Goal: Information Seeking & Learning: Learn about a topic

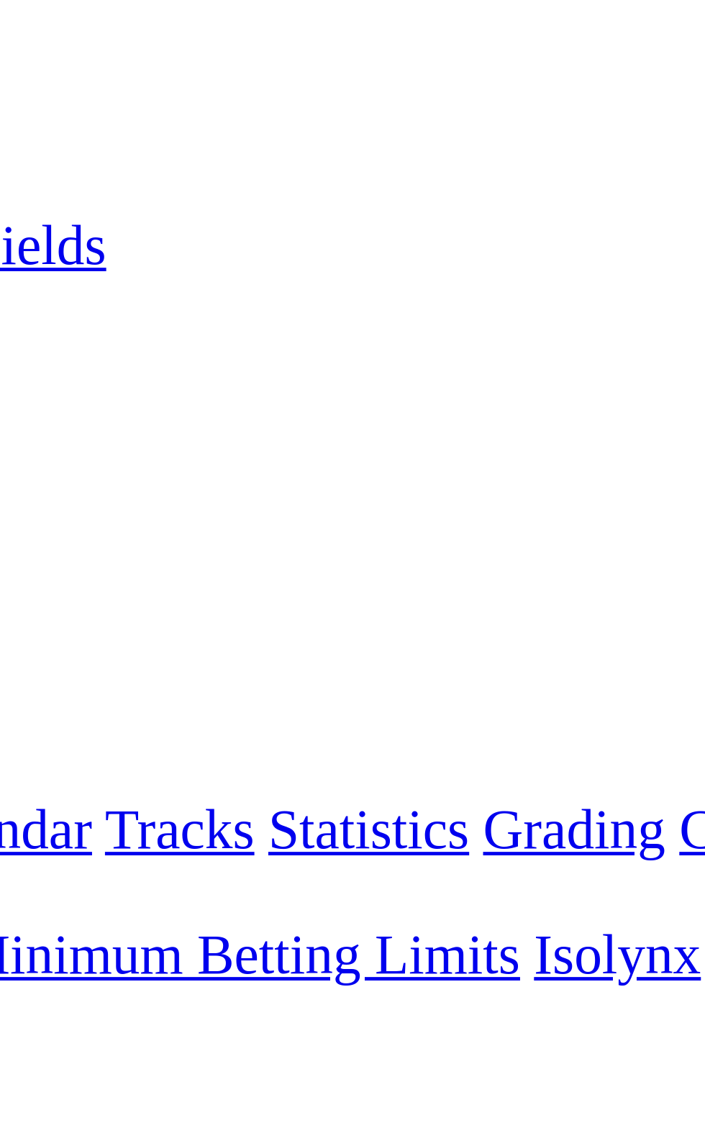
scroll to position [17, 0]
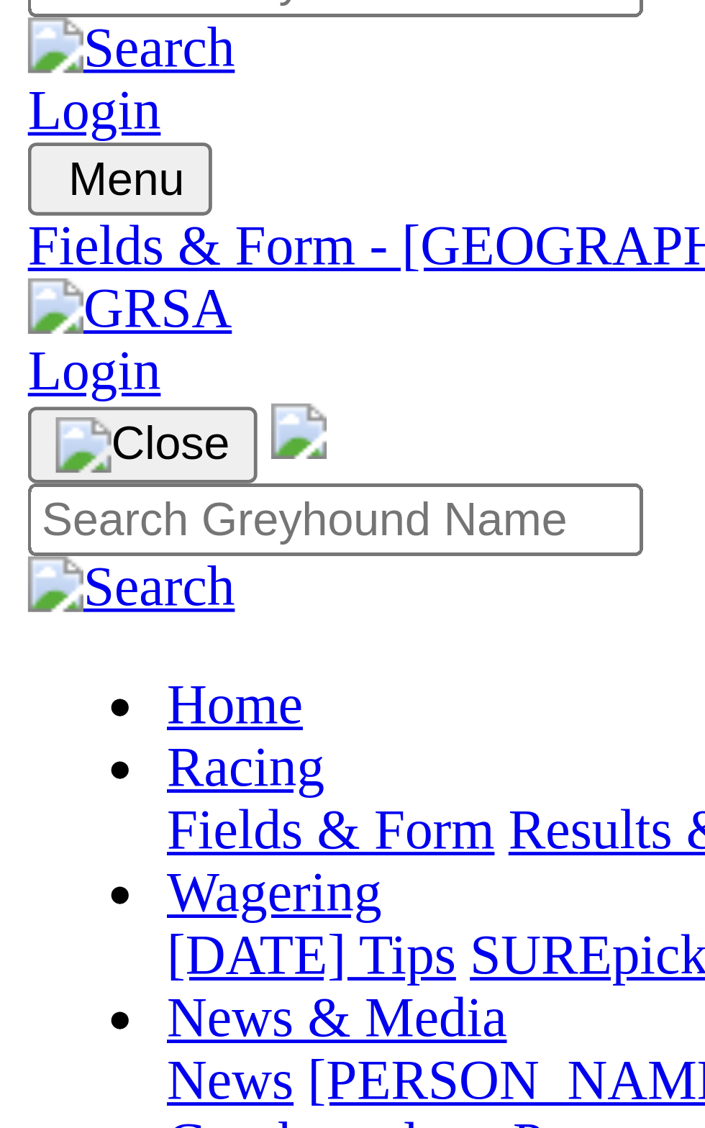
click at [19, 493] on link "R1" at bounding box center [13, 499] width 14 height 12
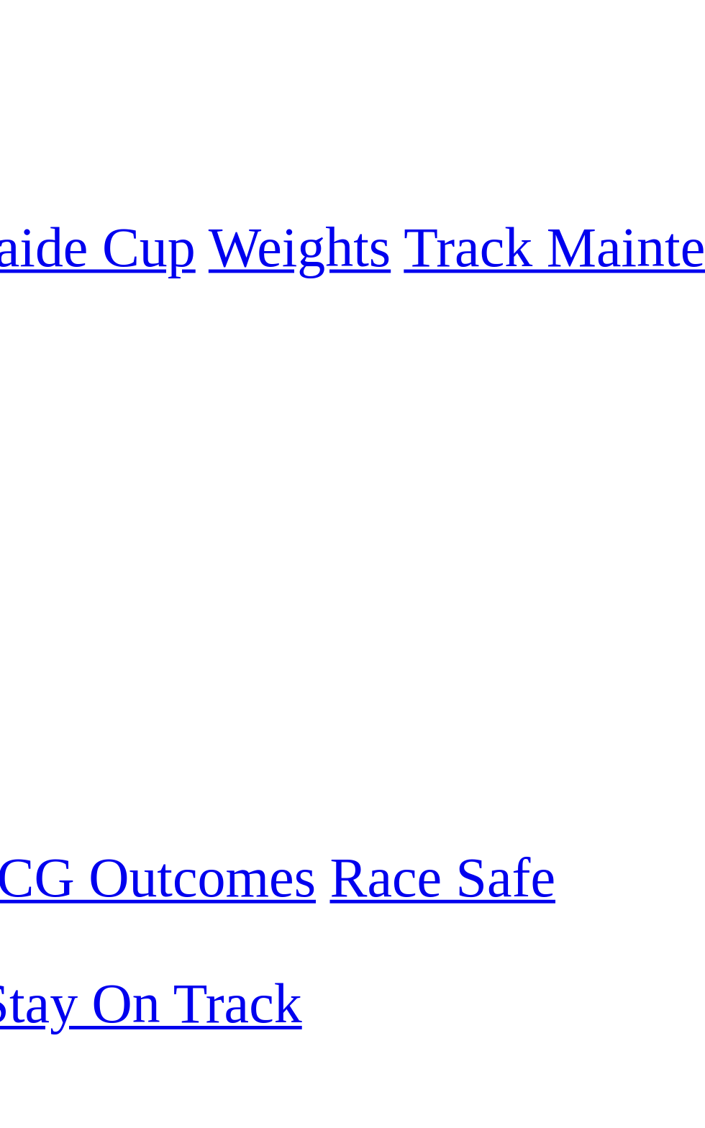
scroll to position [114, 0]
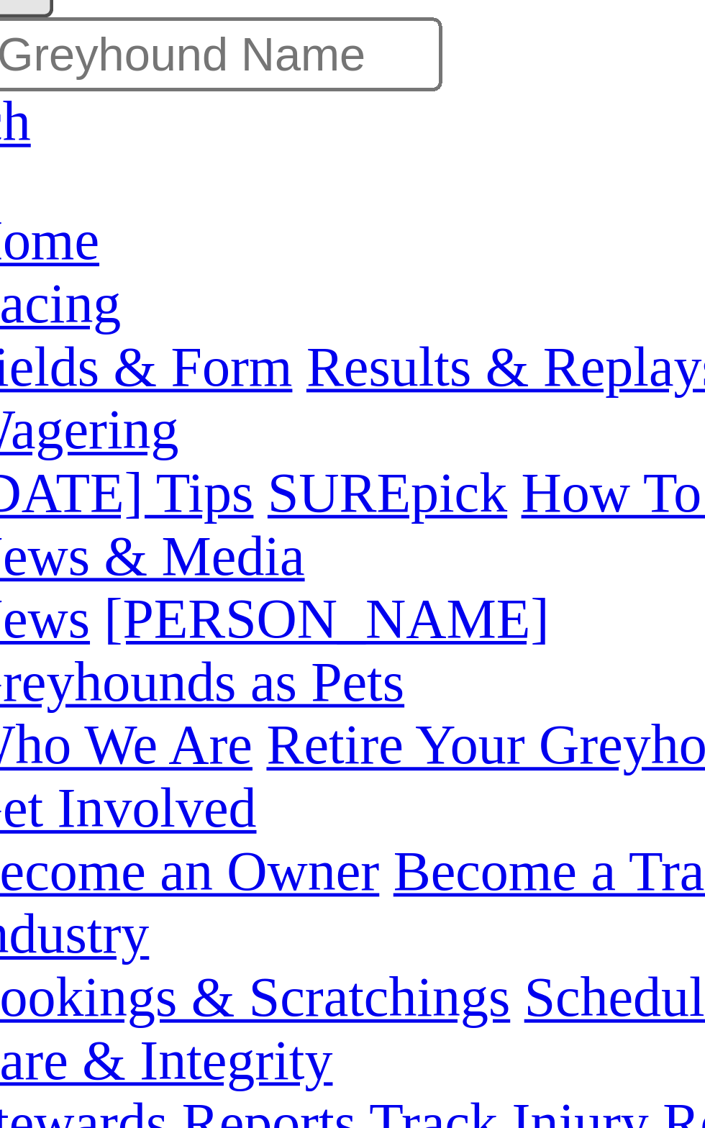
click at [54, 410] on span "8 4 7 5" at bounding box center [38, 416] width 32 height 12
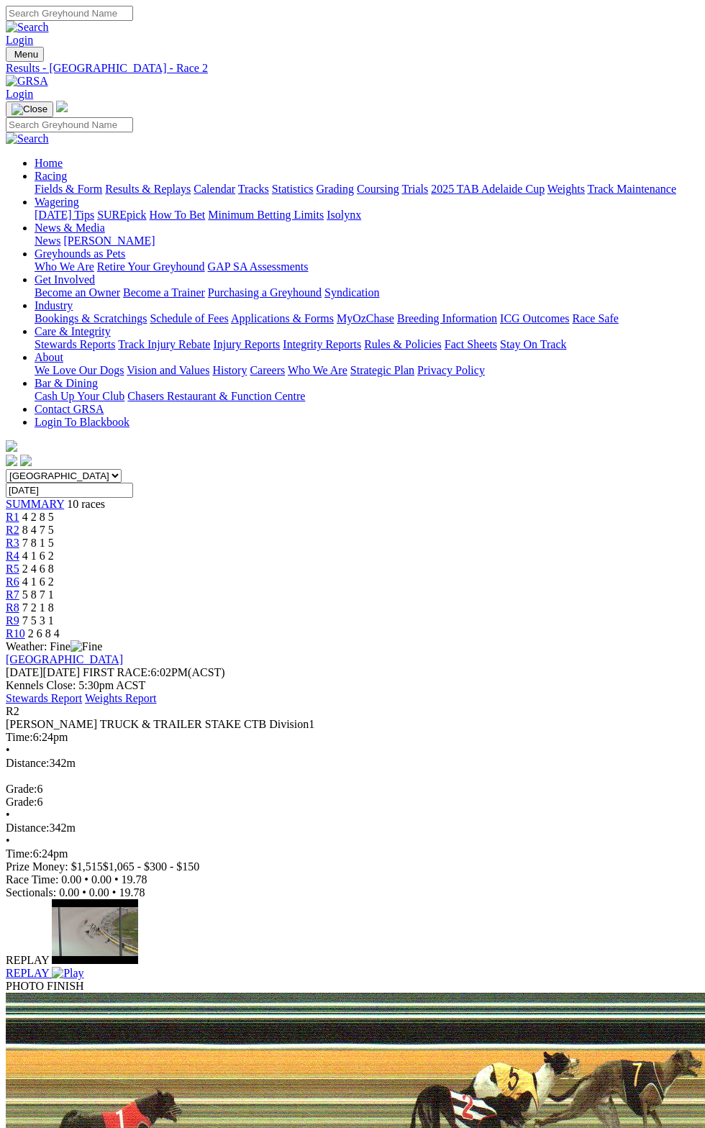
scroll to position [4, 0]
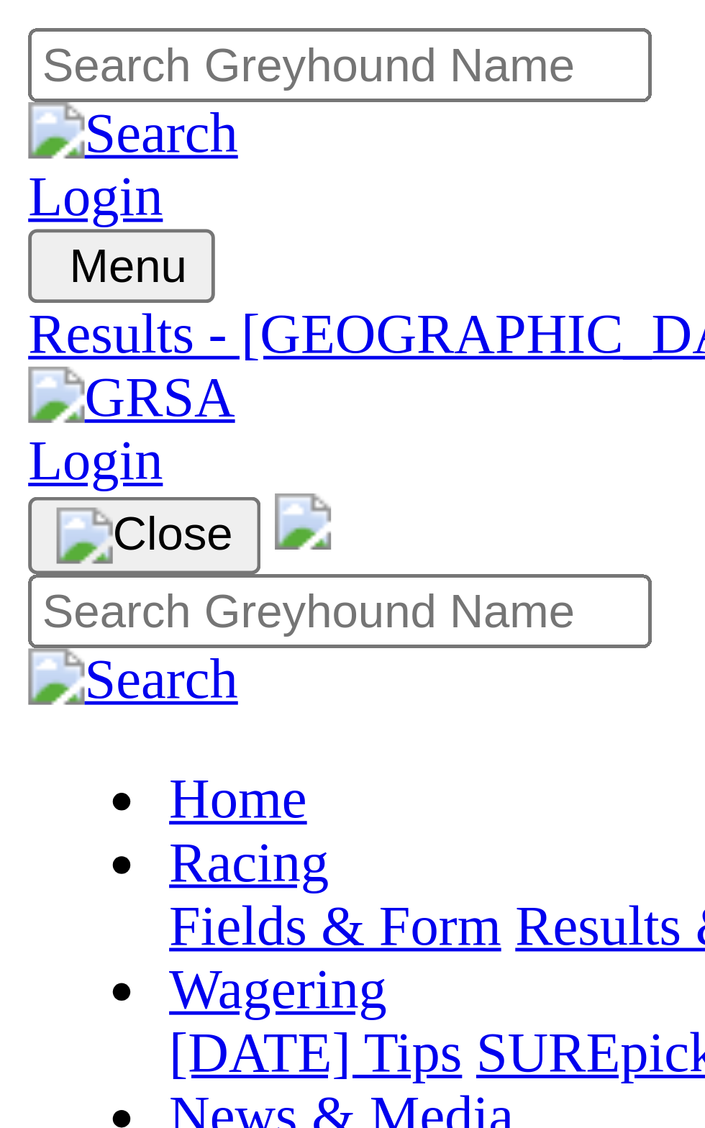
click at [96, 653] on div "Angle Park Monday 08 Sep 2025 FIRST RACE: 6:02PM(ACST) Kennels Close: 5:30pm AC…" at bounding box center [352, 679] width 693 height 52
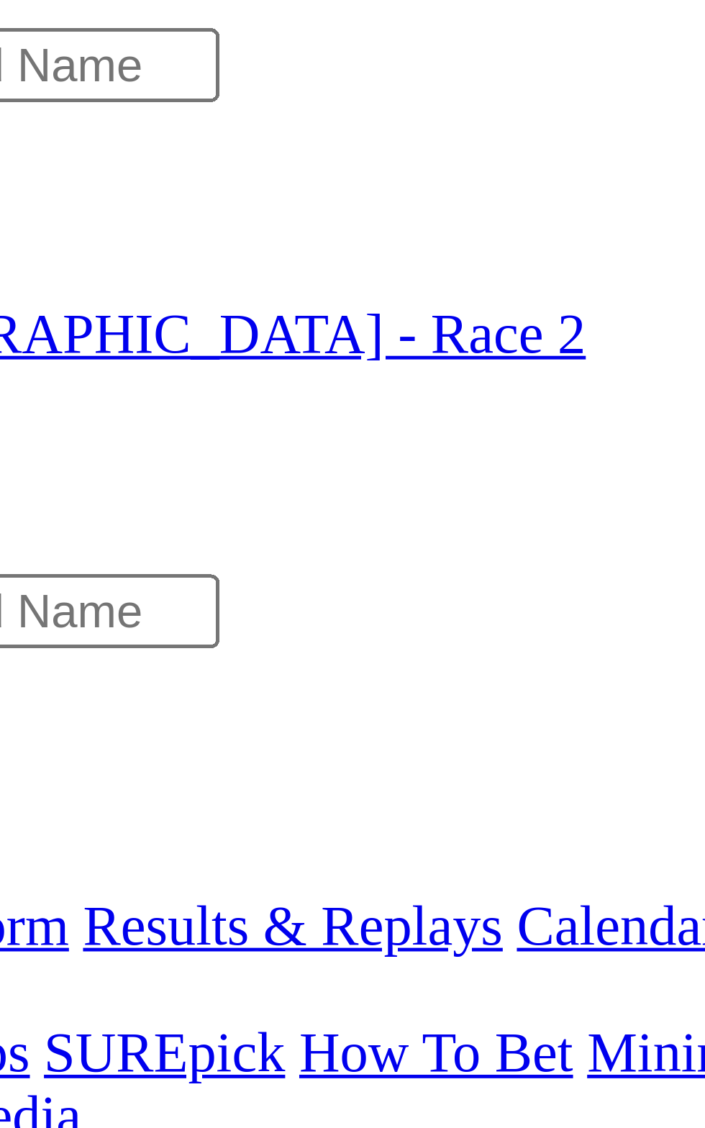
click at [54, 537] on span "7 8 1 5" at bounding box center [38, 543] width 32 height 12
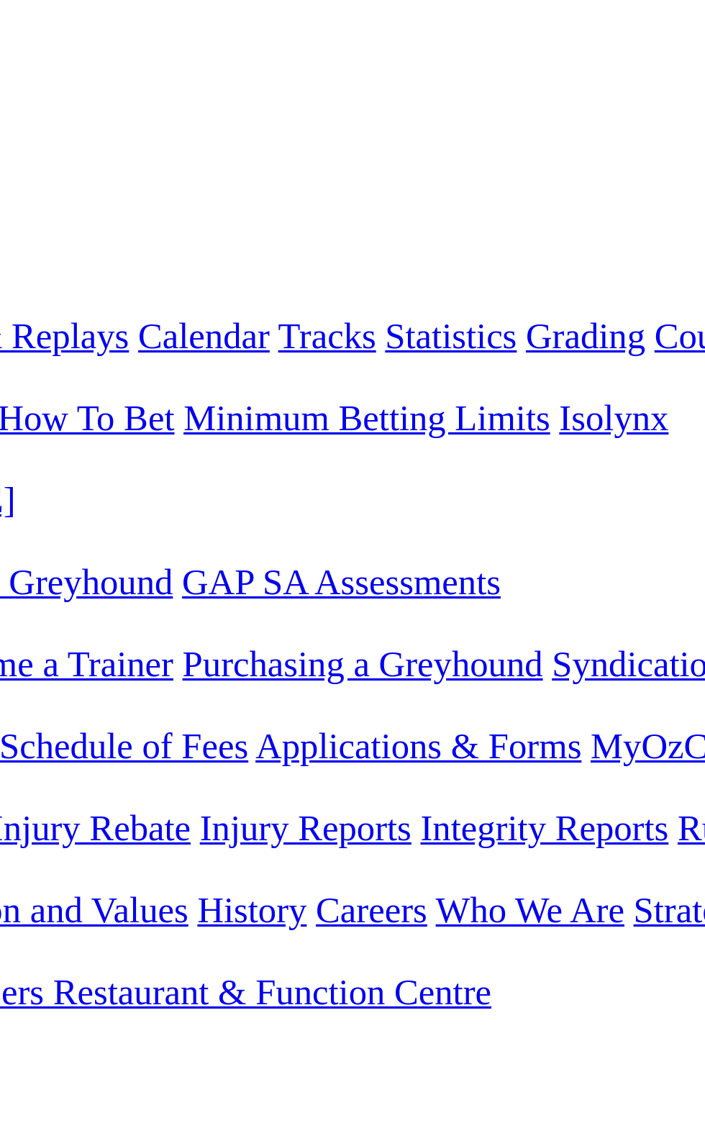
click at [246, 469] on div "[GEOGRAPHIC_DATA] [GEOGRAPHIC_DATA] [GEOGRAPHIC_DATA] [GEOGRAPHIC_DATA] [GEOGRA…" at bounding box center [352, 554] width 693 height 171
click at [19, 549] on span "R4" at bounding box center [13, 555] width 14 height 12
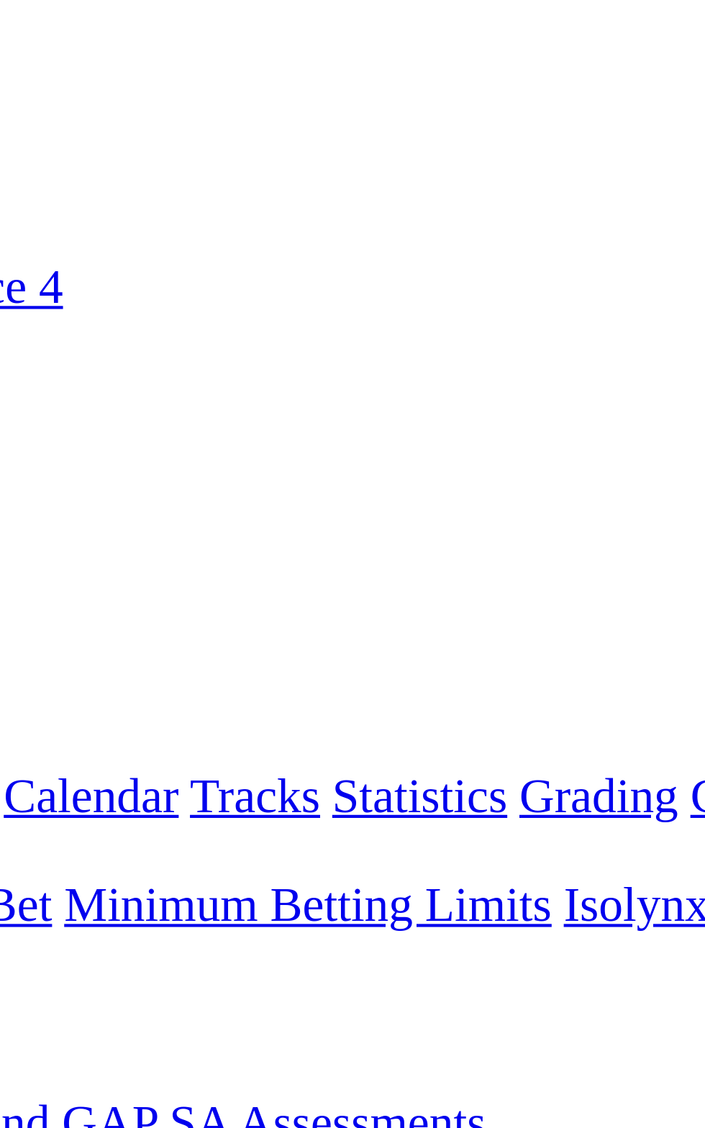
click at [54, 562] on span "2 4 6 8" at bounding box center [38, 568] width 32 height 12
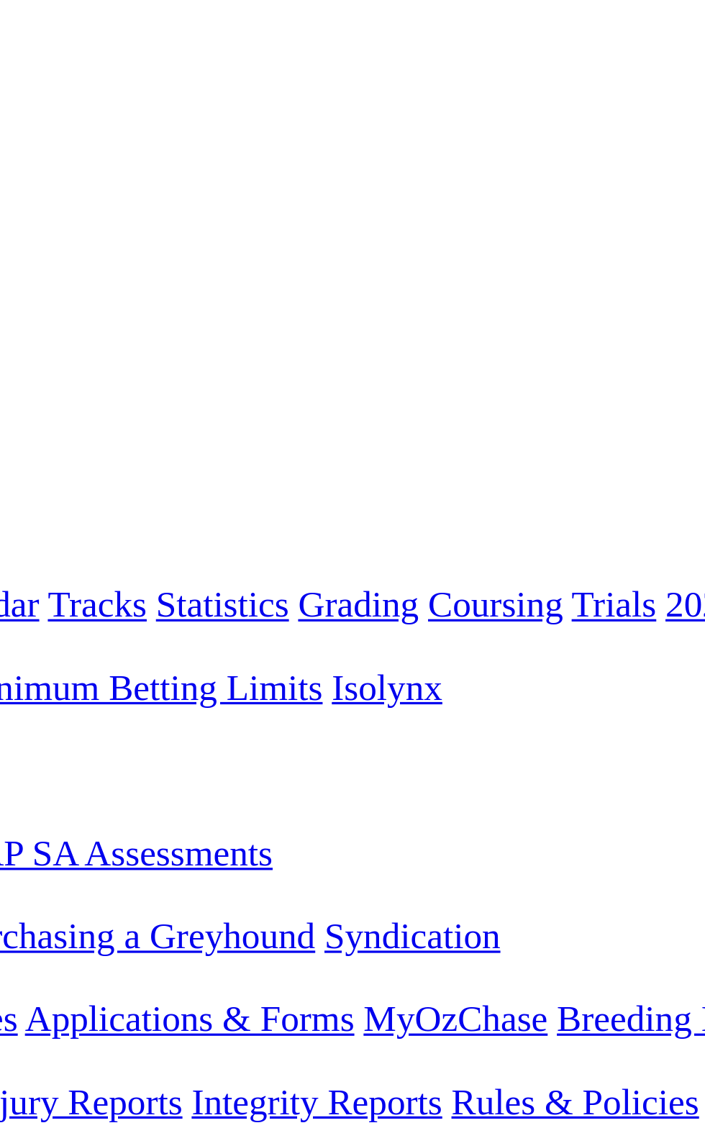
click at [354, 575] on div "R6 4 1 6 2" at bounding box center [352, 581] width 693 height 13
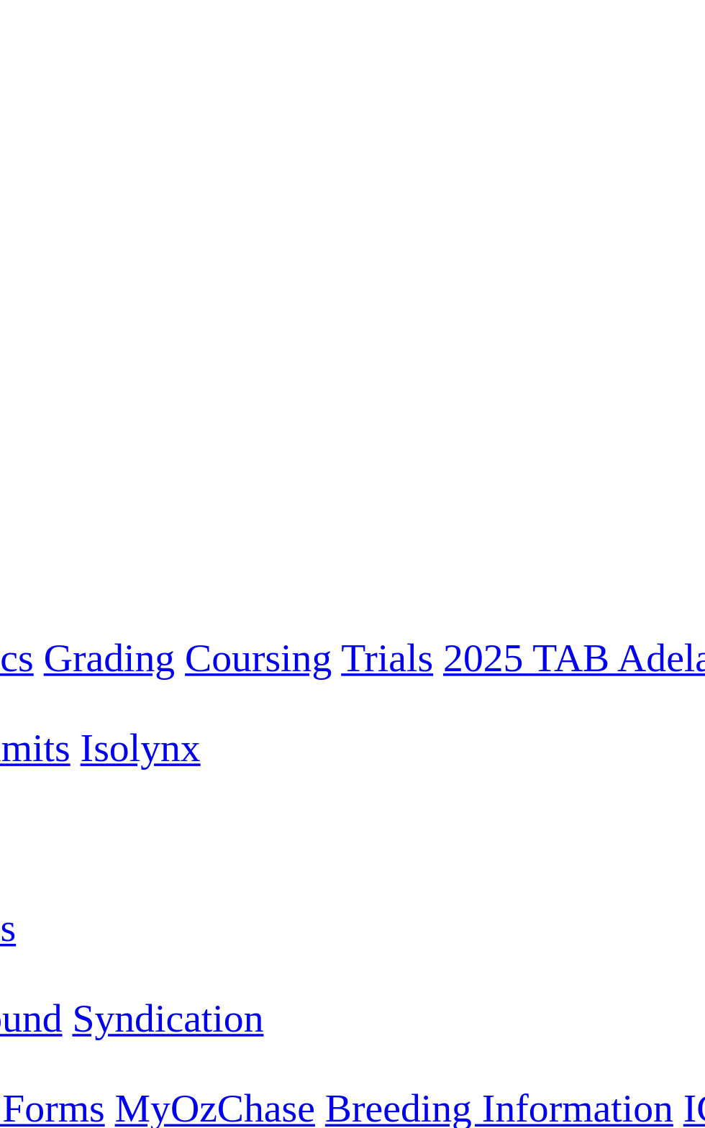
click at [400, 588] on div "R7 5 8 7 1" at bounding box center [352, 594] width 693 height 13
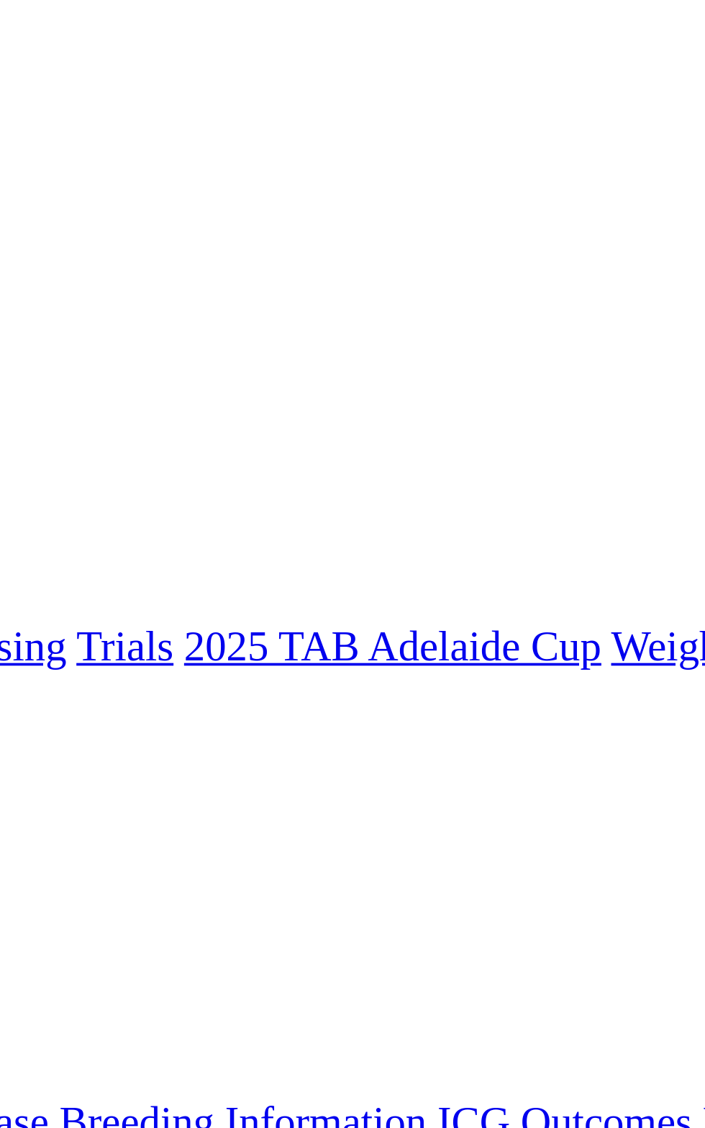
click at [54, 601] on span "7 2 1 8" at bounding box center [38, 607] width 32 height 12
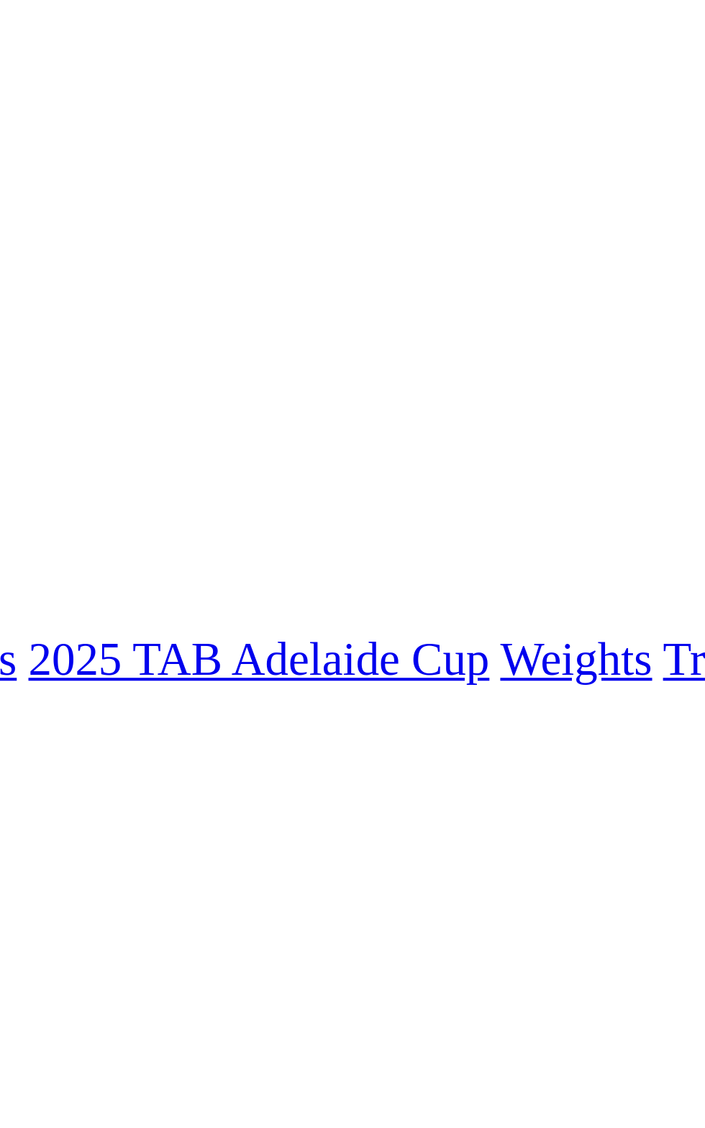
click at [54, 614] on span "7 5 3 1" at bounding box center [38, 620] width 32 height 12
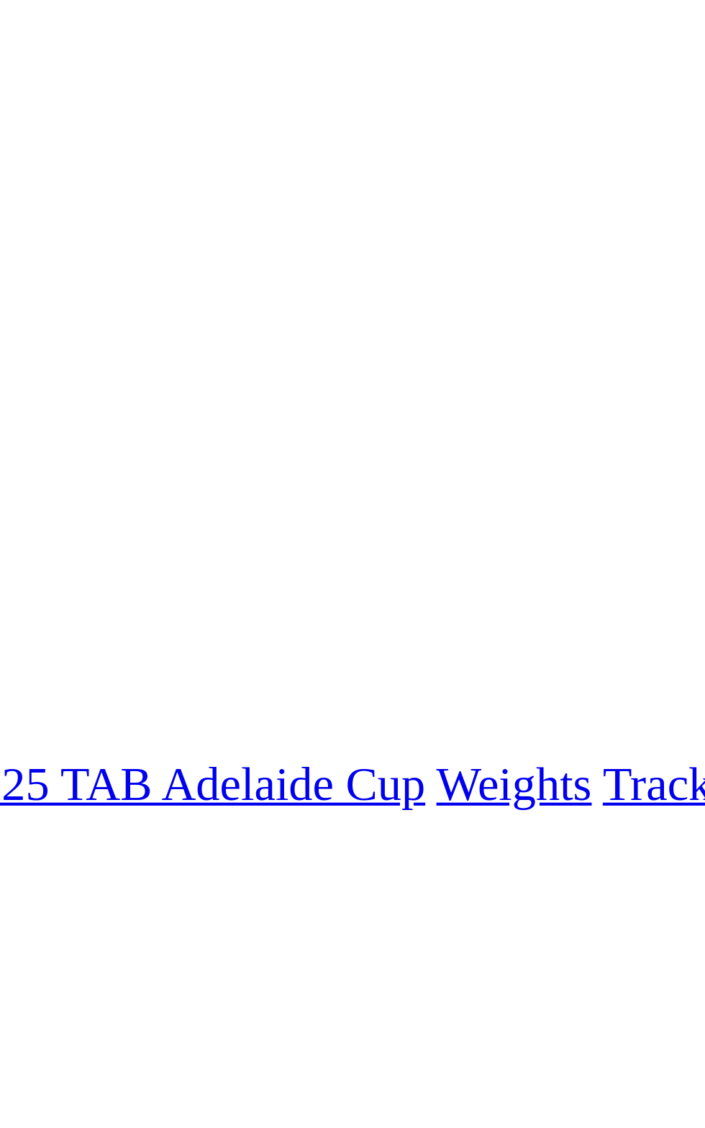
click at [60, 627] on span "2 6 8 4" at bounding box center [44, 633] width 32 height 12
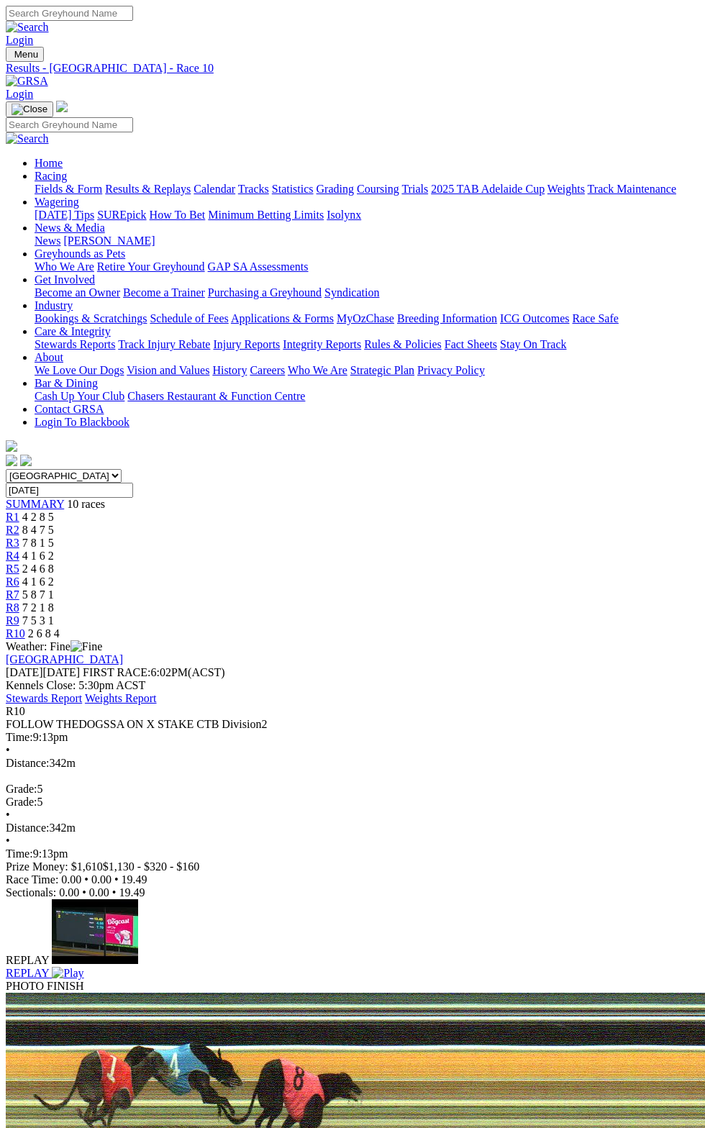
click at [568, 640] on div "Weather: Fine" at bounding box center [352, 646] width 693 height 13
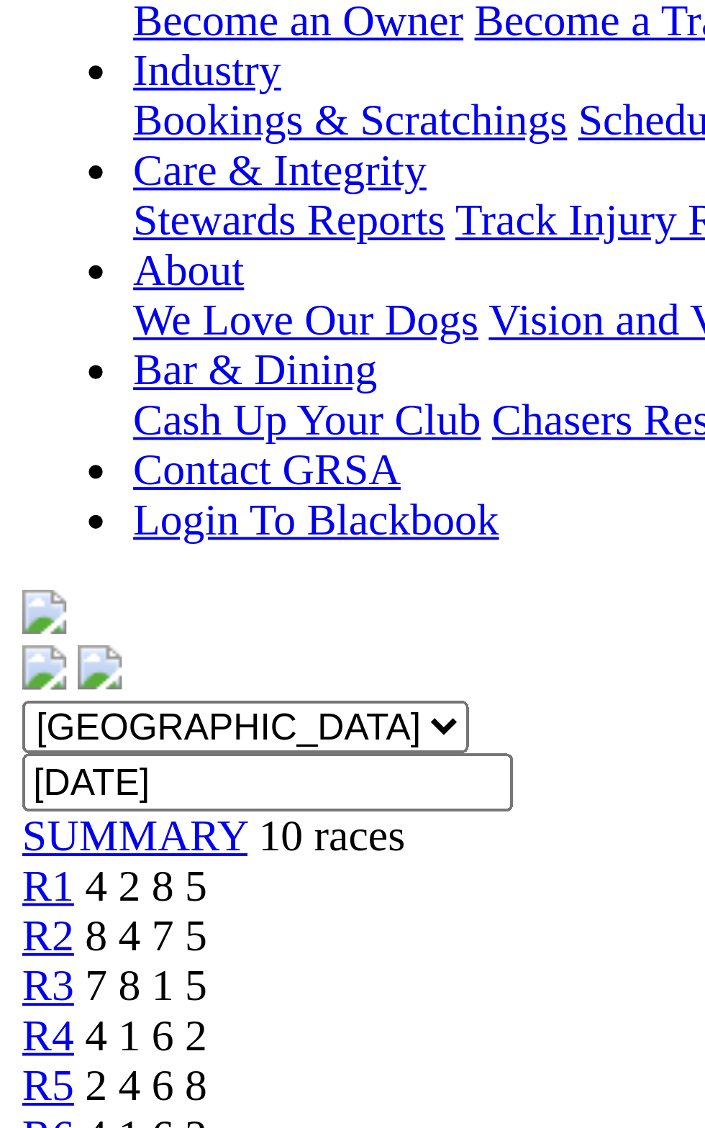
click at [6, 899] on div "REPLAY REPLAY PHOTO FINISH PHOTO FINISH REPORTS" at bounding box center [352, 1069] width 693 height 341
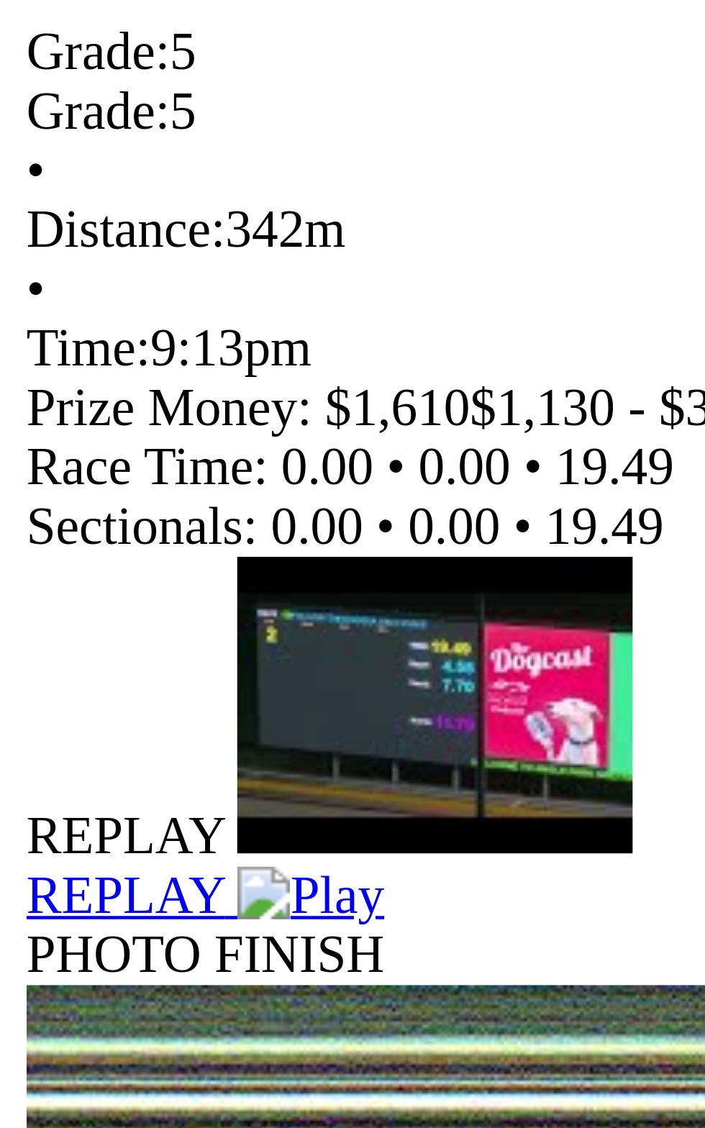
scroll to position [29, 0]
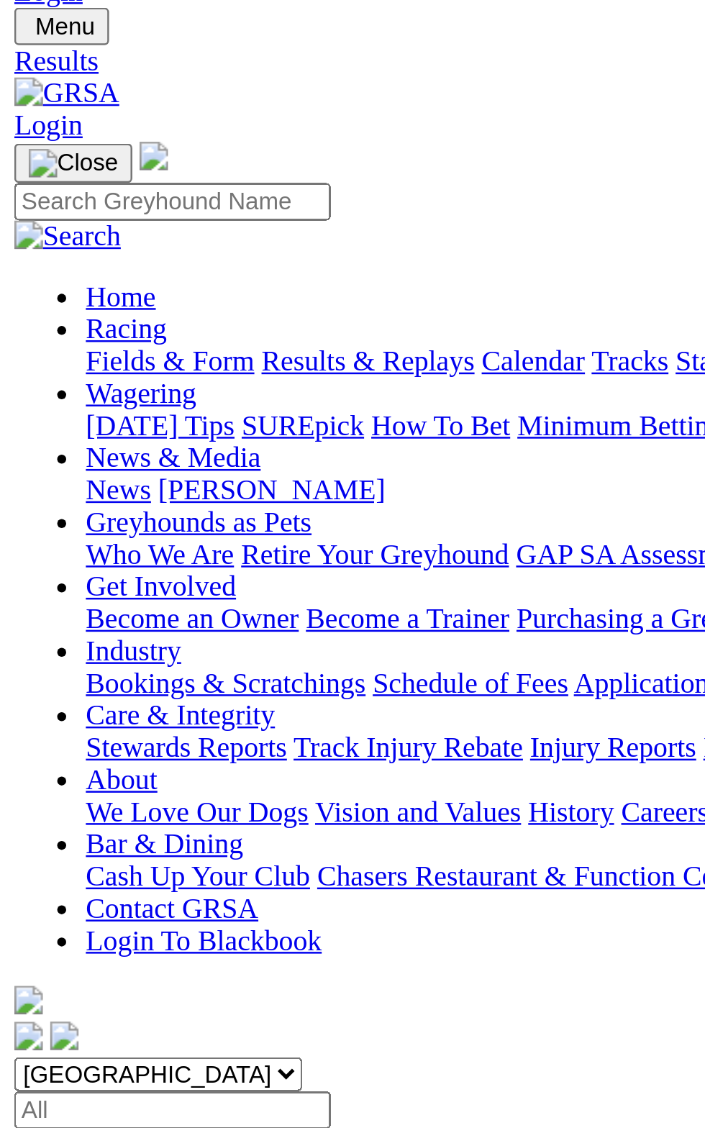
click at [147, 705] on div "[GEOGRAPHIC_DATA] [DATE]" at bounding box center [352, 718] width 693 height 26
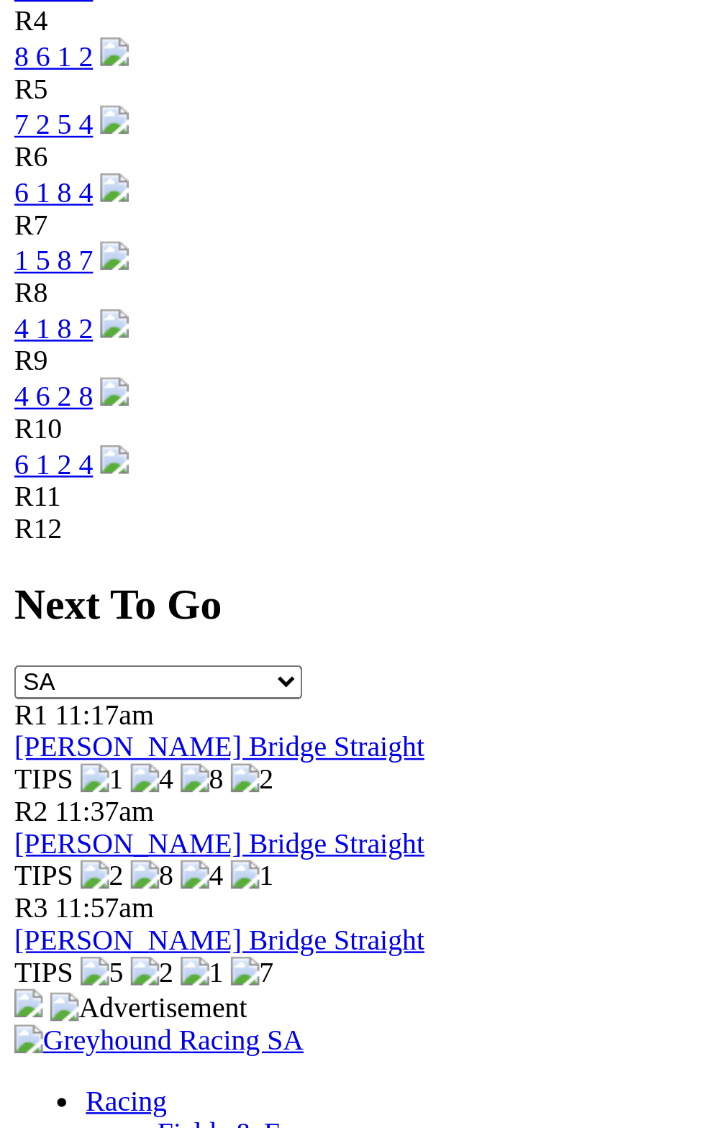
scroll to position [3531, 0]
click at [63, 1092] on link "Fields & Form" at bounding box center [97, 1098] width 68 height 12
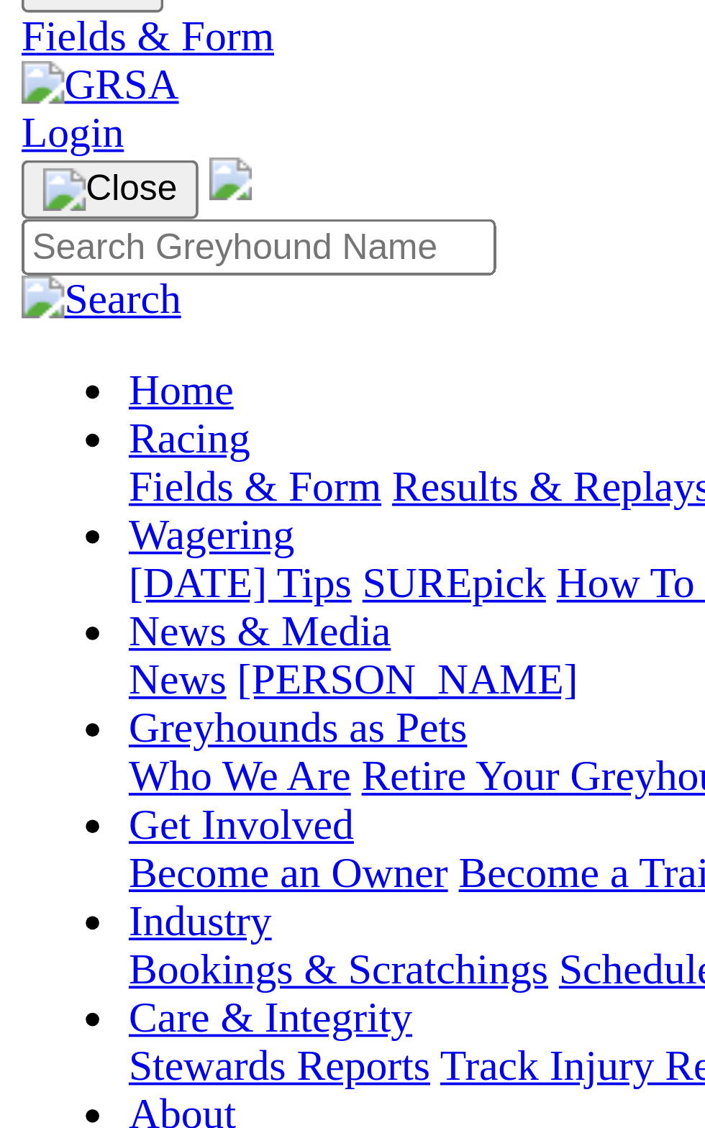
click at [29, 562] on div "[PERSON_NAME] Bridge Straight [DATE] 11:17AM" at bounding box center [352, 568] width 693 height 13
click at [40, 562] on span "[PERSON_NAME] Bridge Straight" at bounding box center [88, 568] width 165 height 12
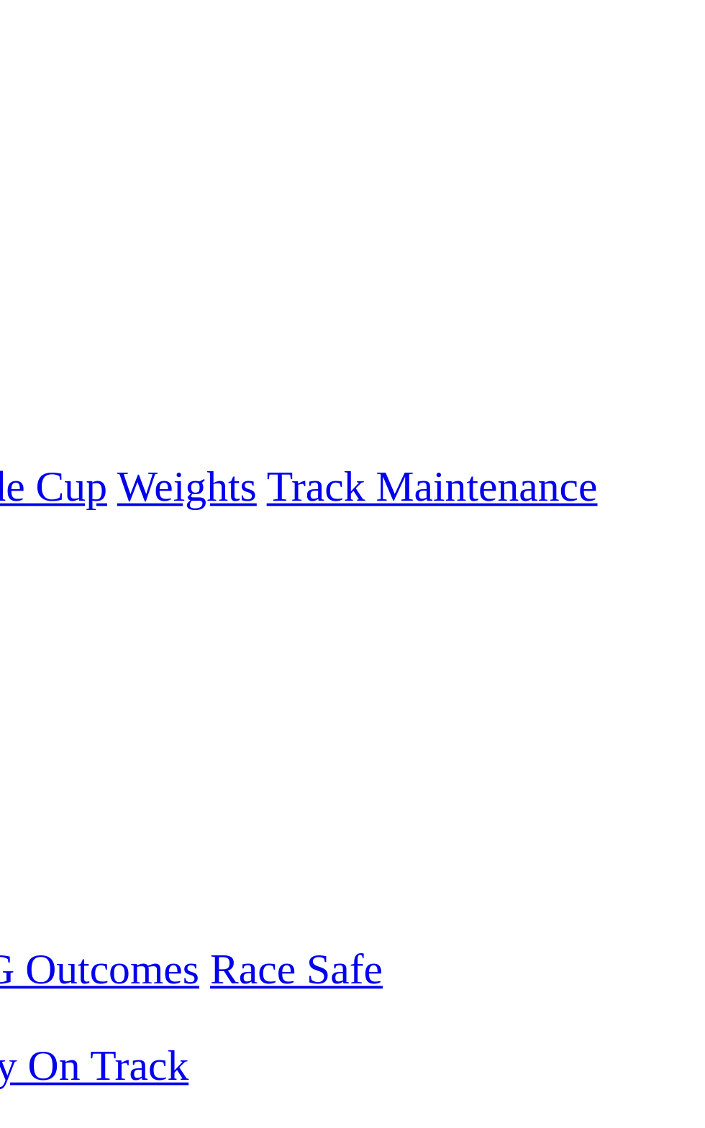
click at [32, 575] on link "F" at bounding box center [28, 581] width 6 height 12
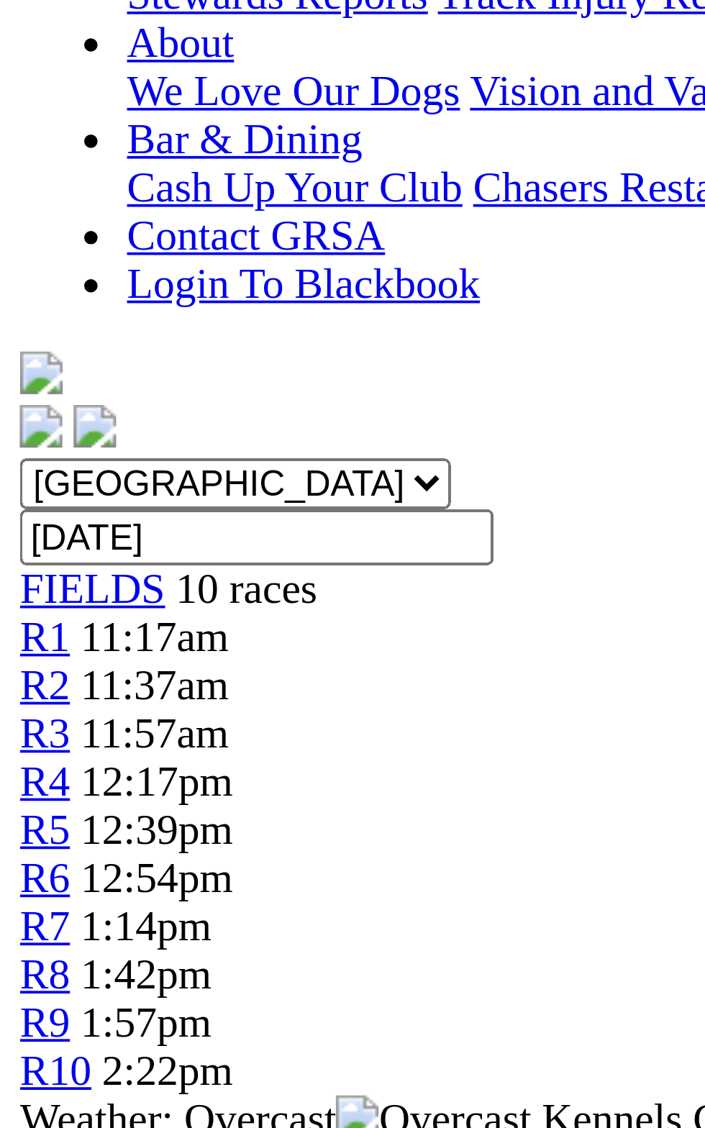
scroll to position [9, 0]
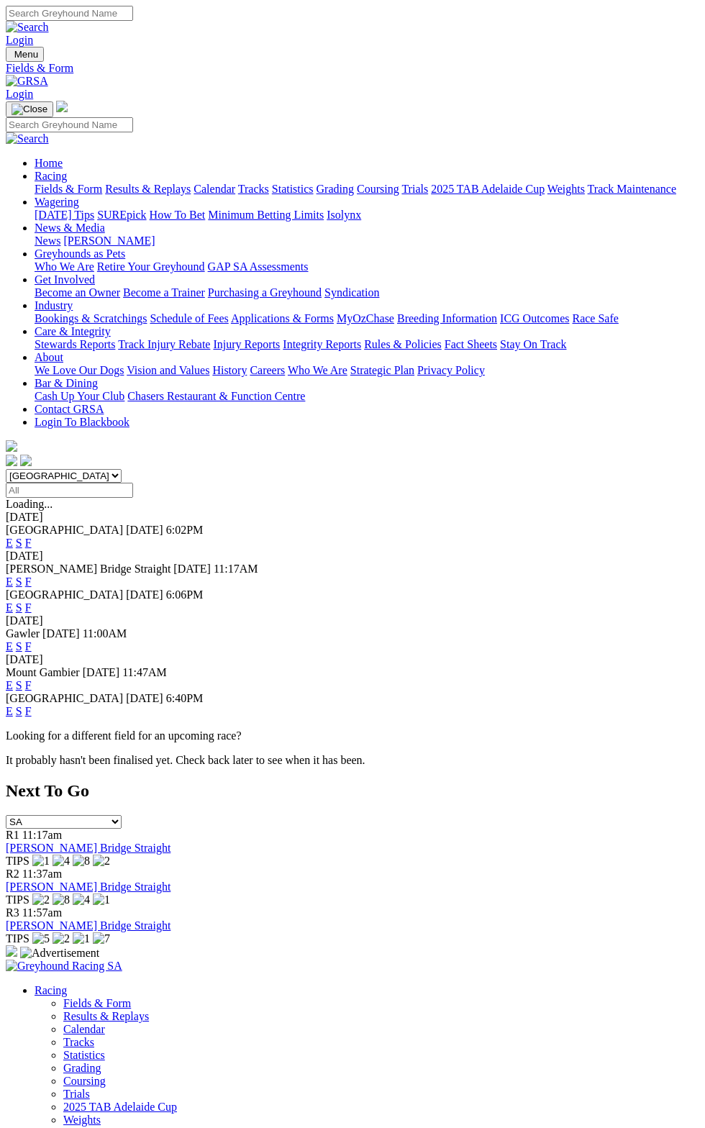
click at [32, 575] on link "F" at bounding box center [28, 581] width 6 height 12
click at [699, 562] on div "Murray Bridge Straight 09 Sep 25 11:17AM E S F" at bounding box center [352, 575] width 693 height 26
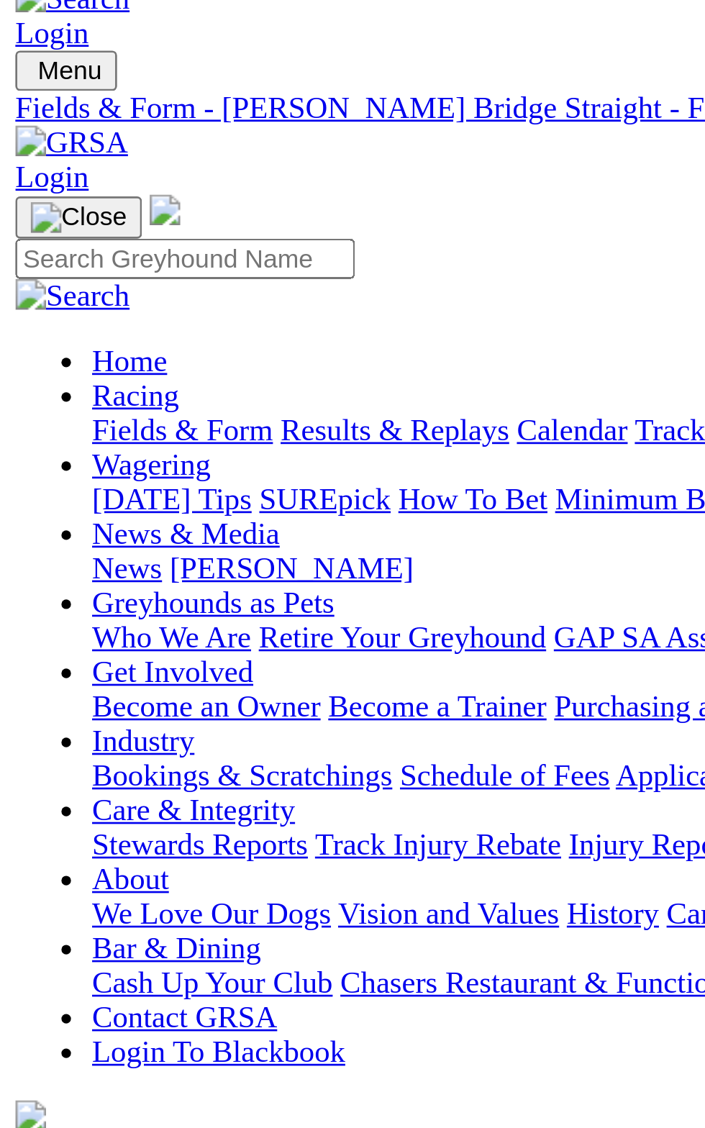
scroll to position [6, 0]
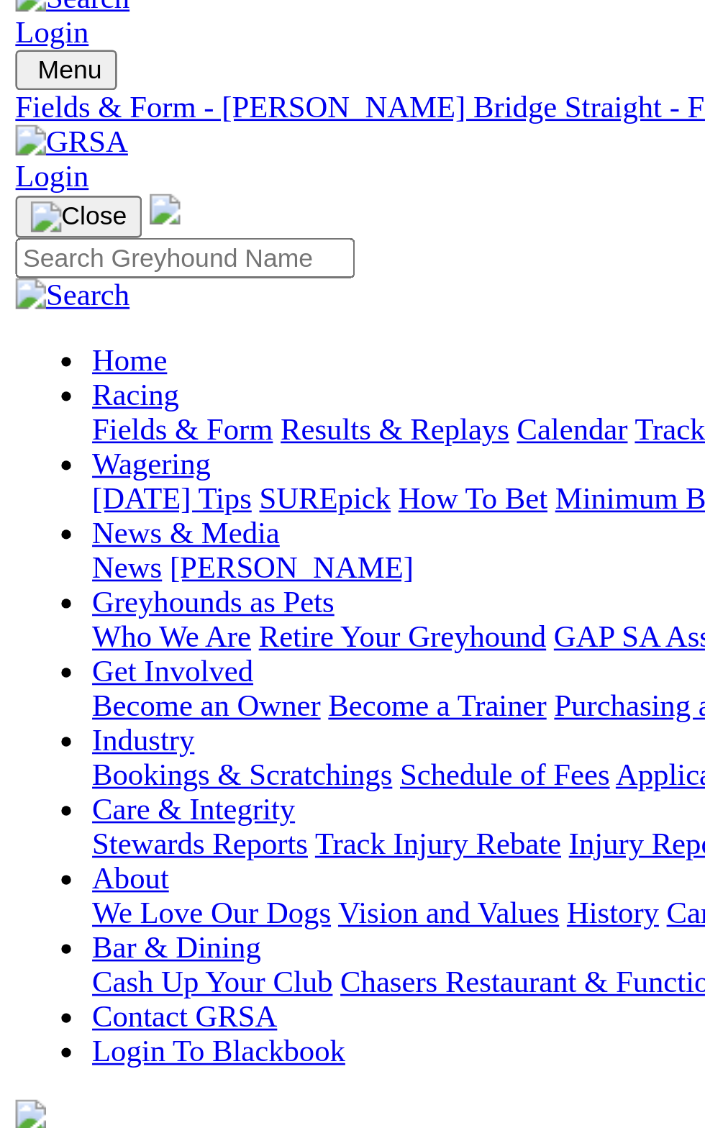
scroll to position [0, 0]
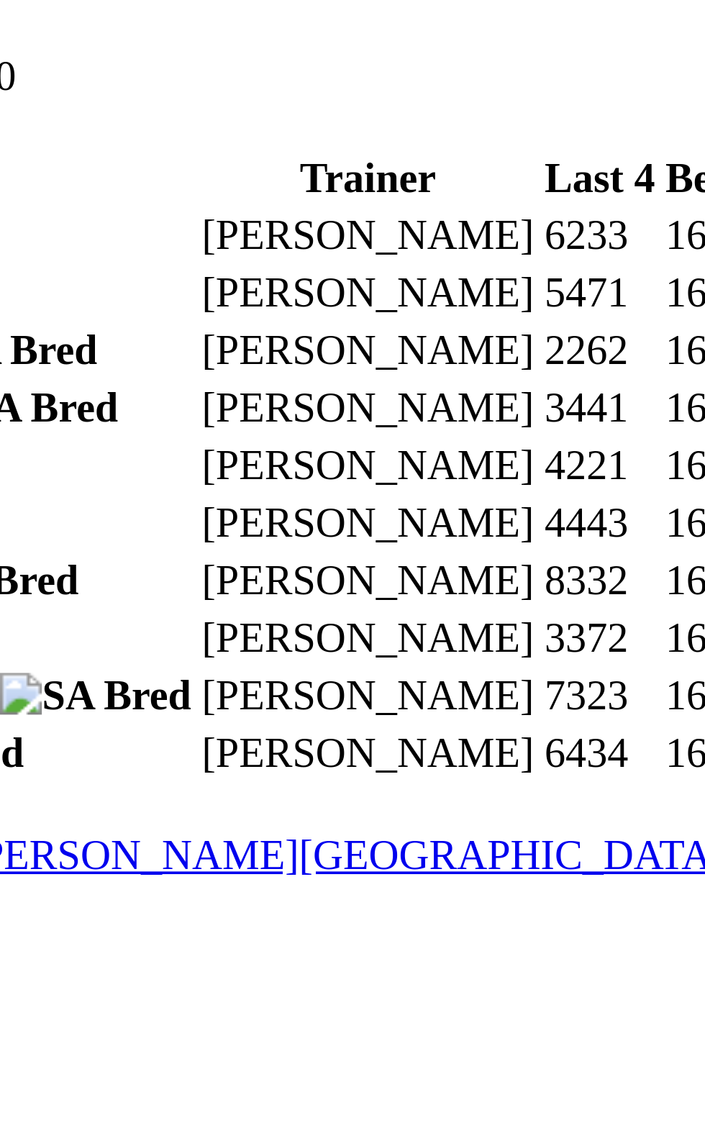
scroll to position [835, 0]
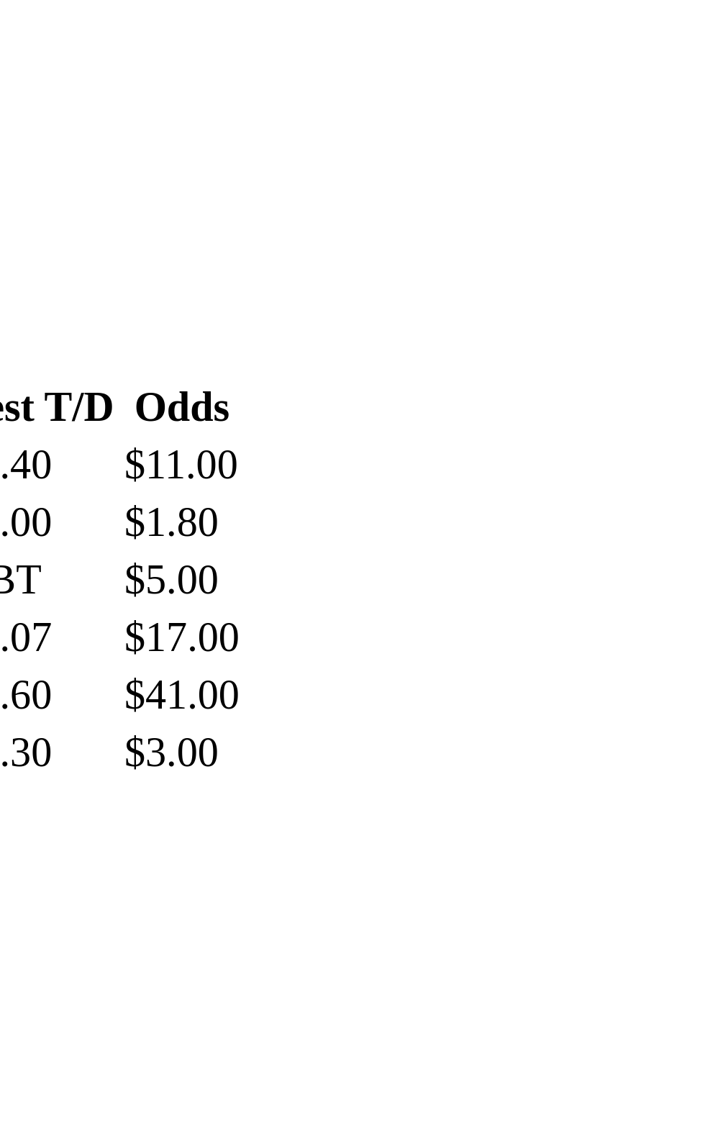
scroll to position [962, 0]
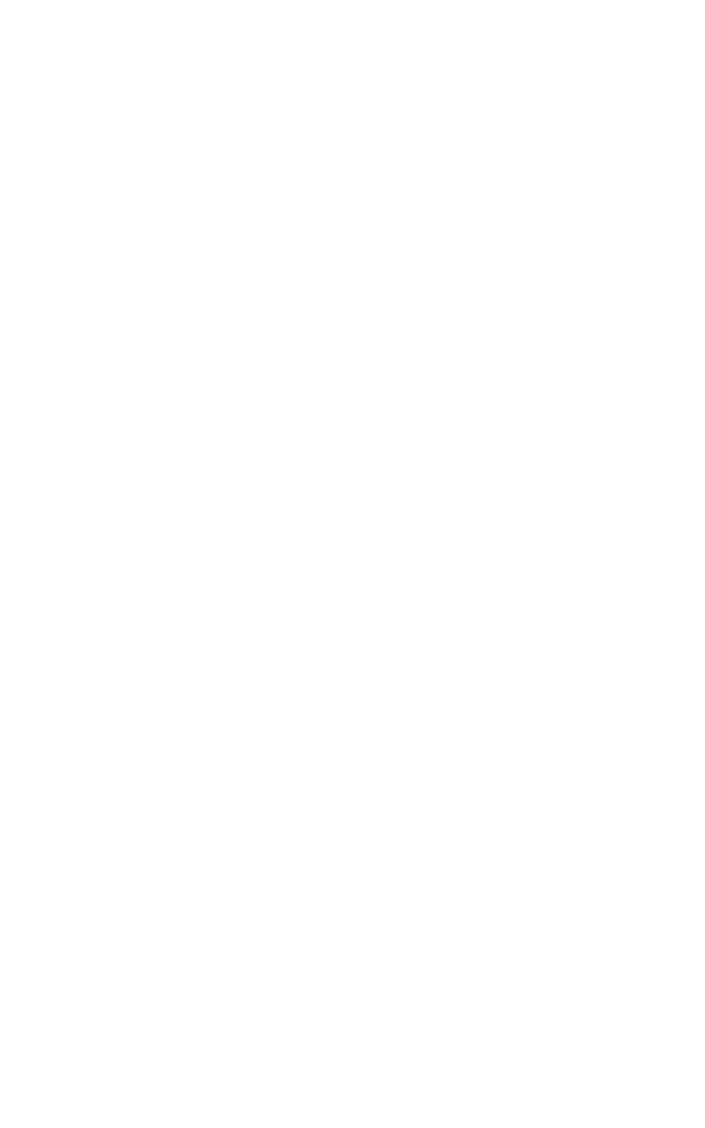
click at [587, 966] on div "R6 12:54pm FIRST NATIONAL REAL ESTATE [PERSON_NAME][GEOGRAPHIC_DATA] Grade: 6 •…" at bounding box center [352, 1088] width 693 height 245
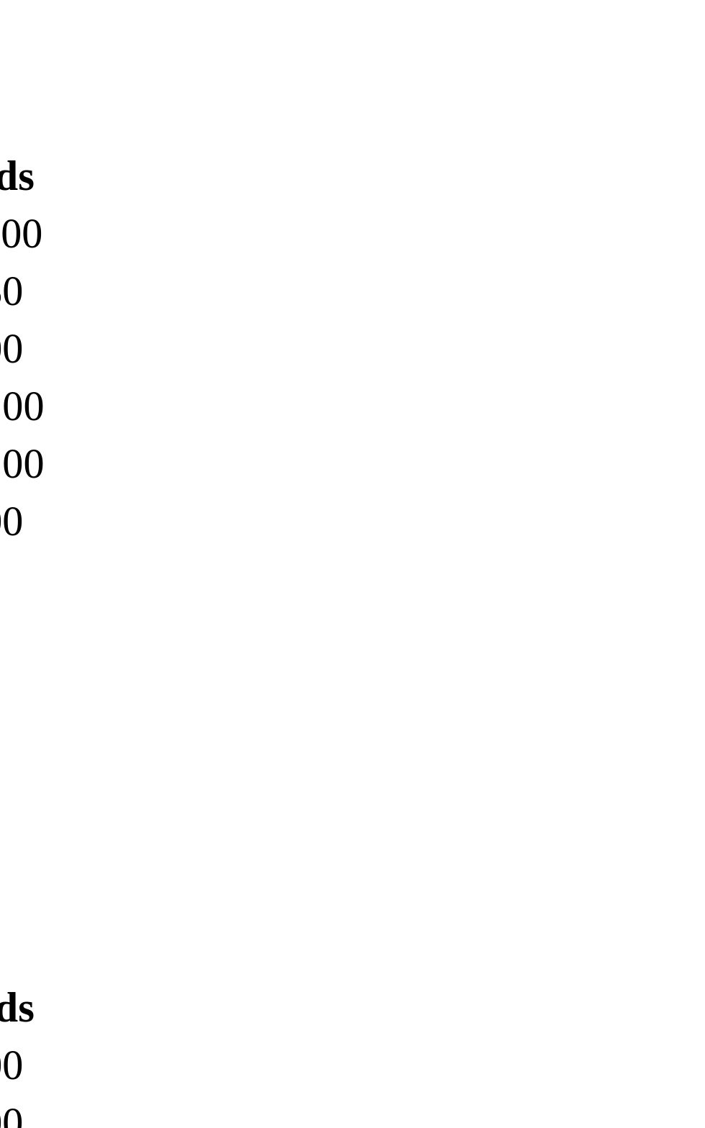
click at [568, 966] on div "R6 12:54pm FIRST NATIONAL REAL ESTATE [PERSON_NAME][GEOGRAPHIC_DATA] Grade: 6 •…" at bounding box center [352, 1088] width 693 height 245
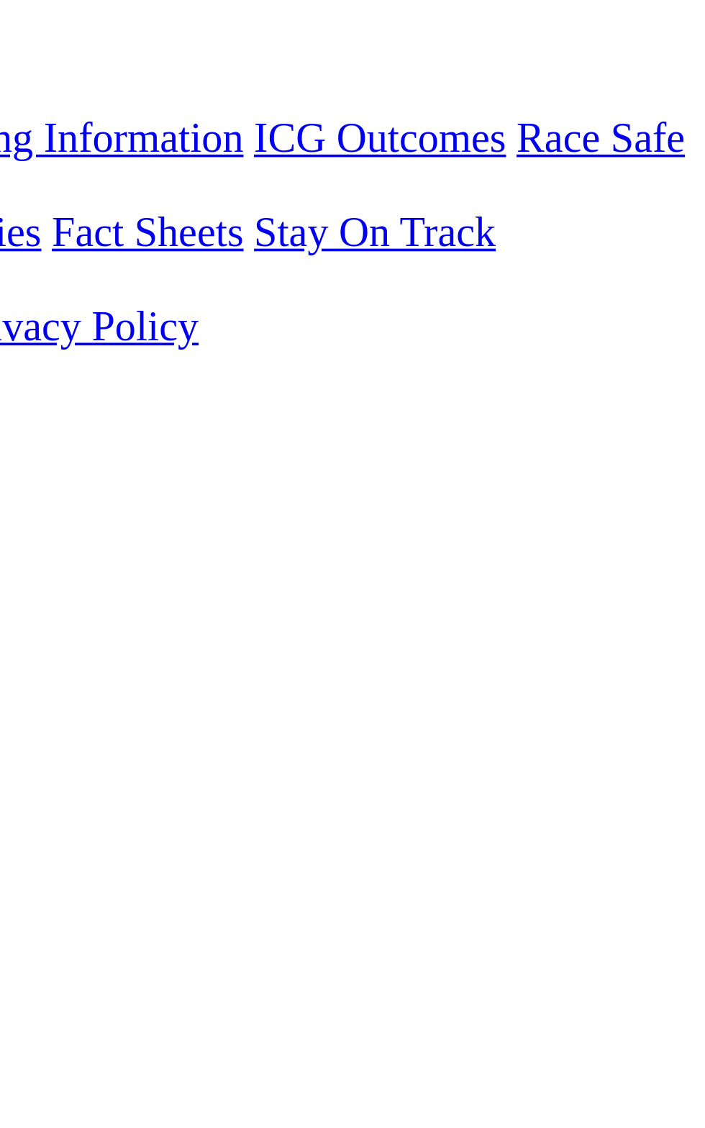
scroll to position [280, 0]
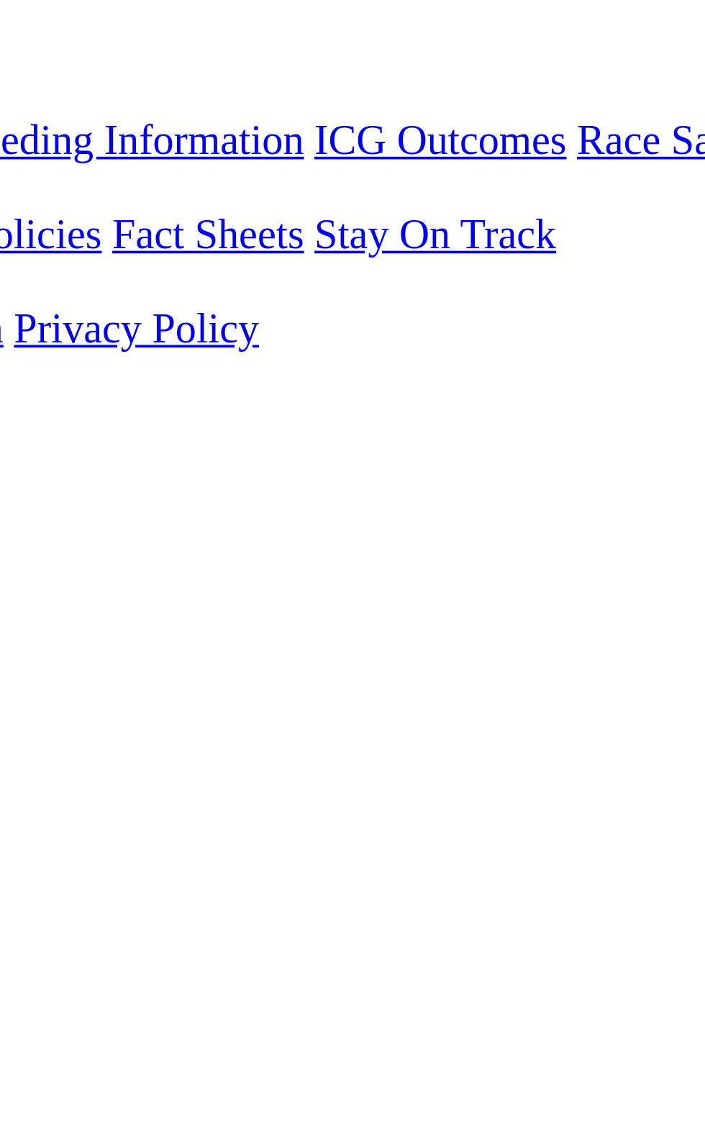
click at [362, 852] on td "5566" at bounding box center [347, 859] width 32 height 14
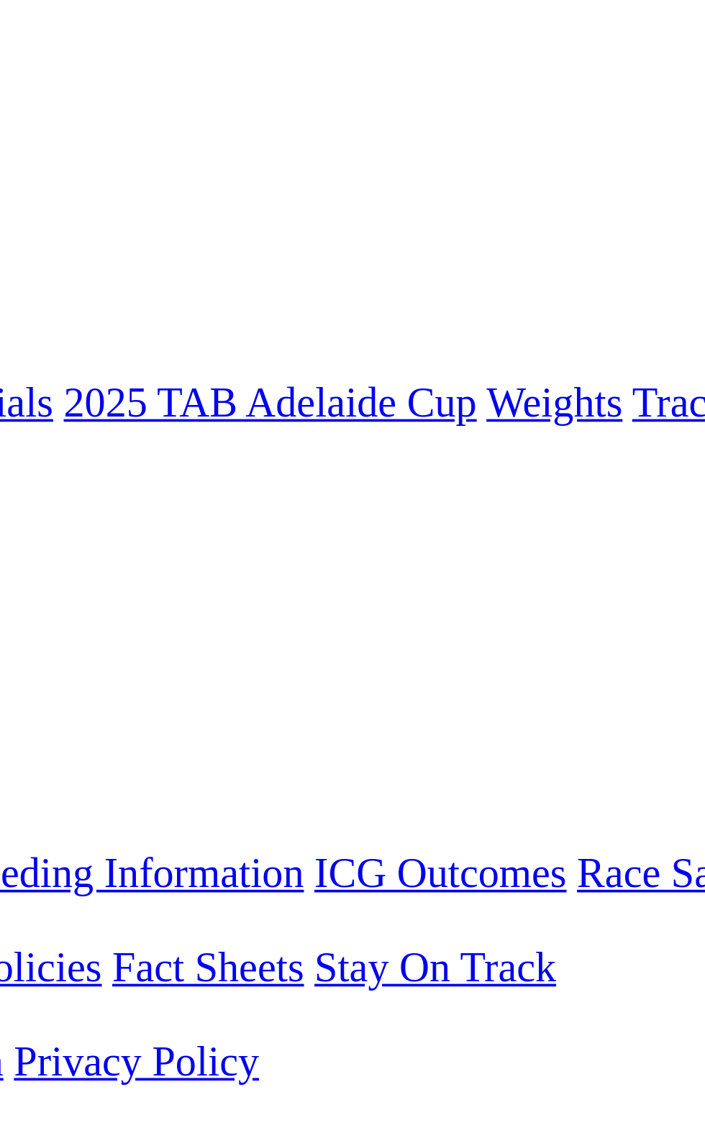
scroll to position [78, 0]
